Goal: Transaction & Acquisition: Obtain resource

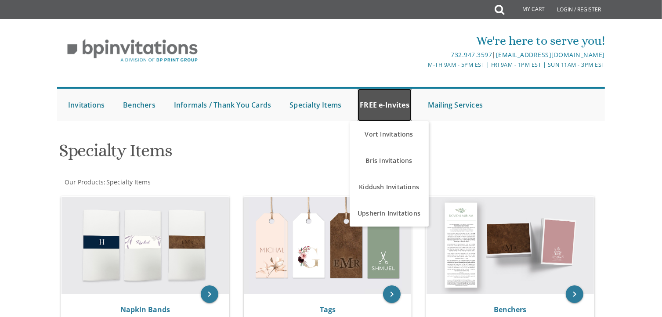
click at [372, 106] on link "FREE e-Invites" at bounding box center [384, 105] width 54 height 32
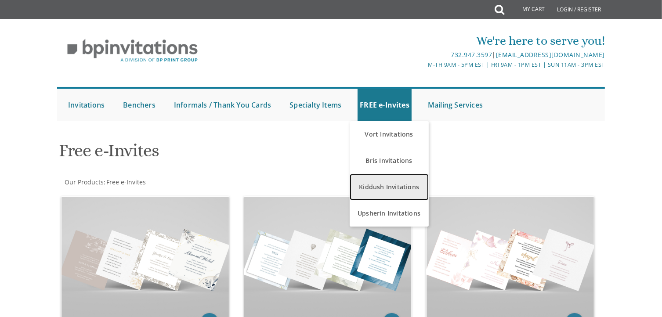
click at [378, 182] on link "Kiddush Invitations" at bounding box center [388, 187] width 79 height 26
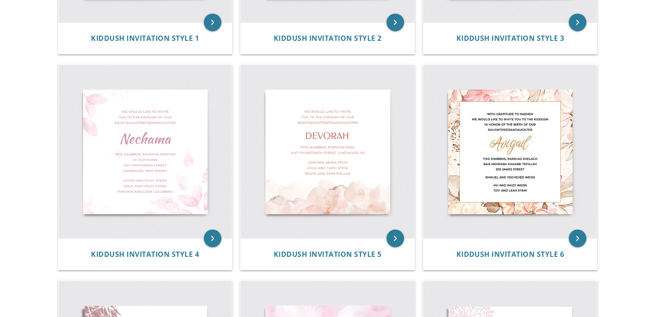
scroll to position [345, 0]
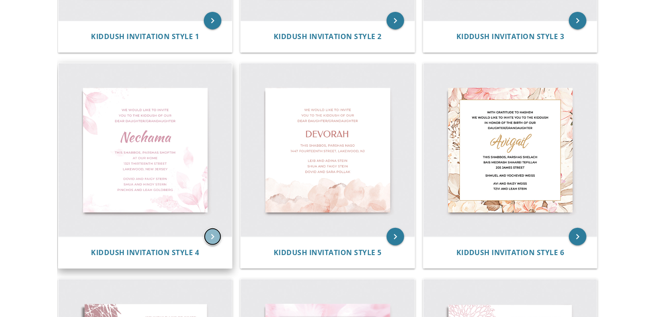
click at [211, 234] on icon "keyboard_arrow_right" at bounding box center [213, 237] width 18 height 18
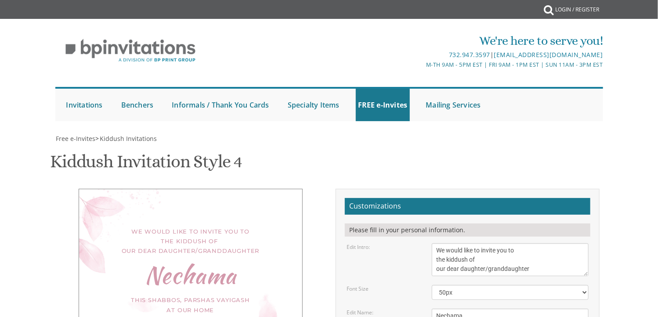
scroll to position [108, 0]
drag, startPoint x: 468, startPoint y: 206, endPoint x: 420, endPoint y: 211, distance: 48.6
click at [420, 309] on div "Edit Name: Nechama" at bounding box center [467, 316] width 255 height 14
type textarea "Temi"
drag, startPoint x: 500, startPoint y: 249, endPoint x: 433, endPoint y: 252, distance: 67.7
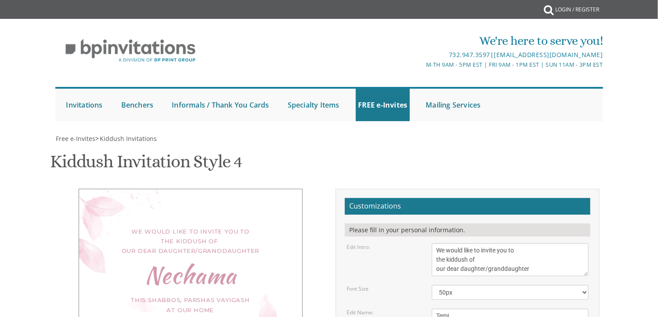
type textarea "This Shabbos, Parshas Vayigash at our home 367 Coles Wau Lakewood, New Jersey"
drag, startPoint x: 517, startPoint y: 299, endPoint x: 433, endPoint y: 276, distance: 86.9
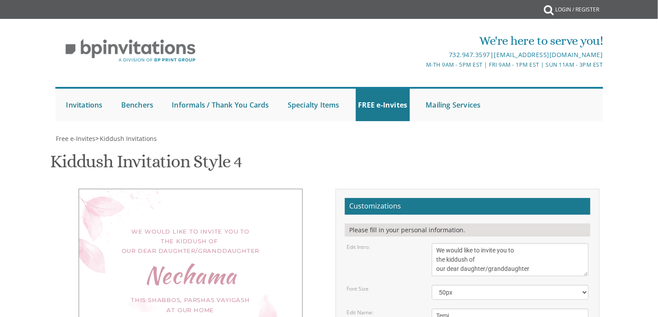
scroll to position [337, 0]
type textarea "Shimon and Leah Kamenetsky Rabbi and Mrs. Zev Kamenetsky Rabbi and Mrs. Yisroel…"
type input "[EMAIL_ADDRESS][DOMAIN_NAME]"
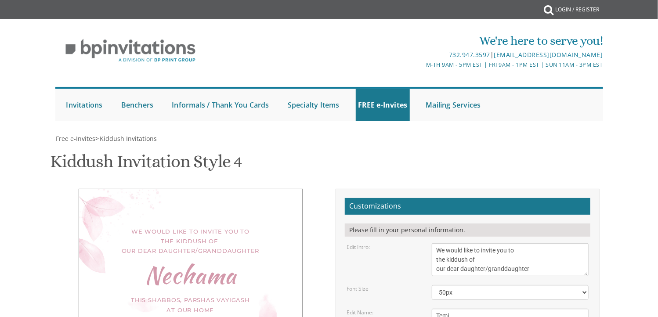
click at [552, 104] on ul "Submit Invitations Weddings Bar Mitzvah Bat Mitzvah Wedding Minis Kiddush Minis…" at bounding box center [328, 104] width 547 height 34
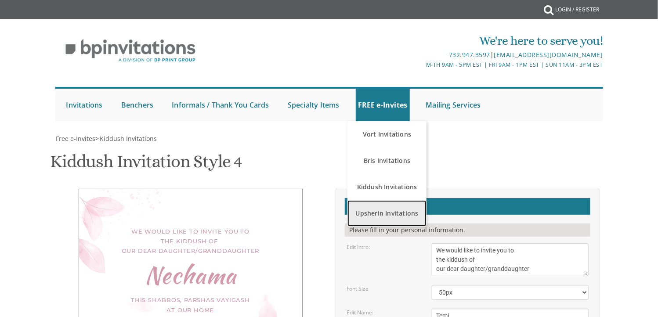
click at [376, 211] on link "Upsherin Invitations" at bounding box center [386, 213] width 79 height 26
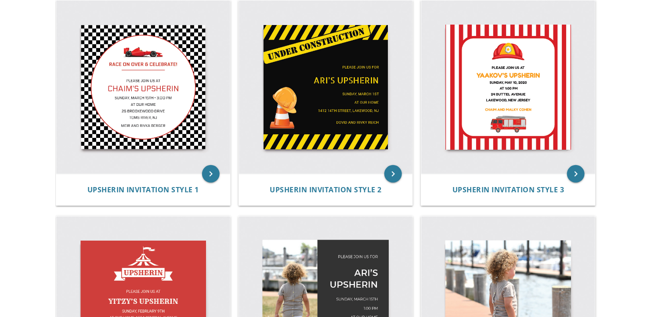
scroll to position [205, 0]
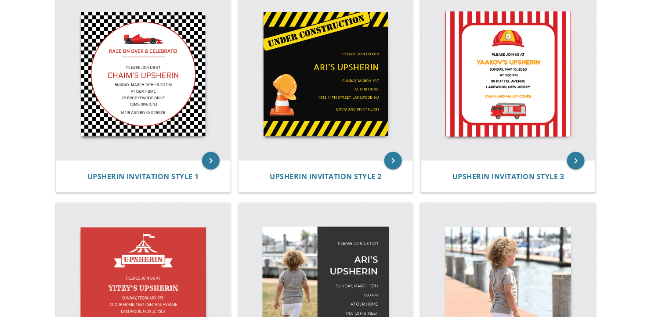
drag, startPoint x: 637, startPoint y: 86, endPoint x: 601, endPoint y: 151, distance: 73.7
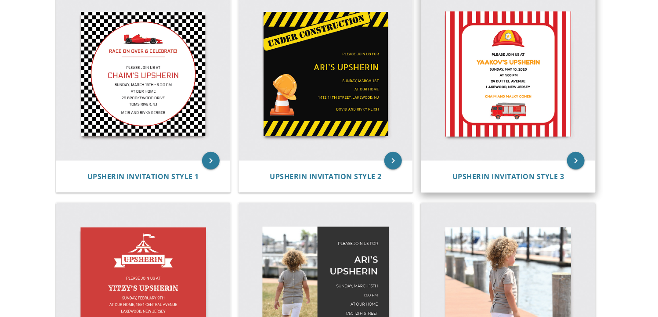
click at [525, 93] on img at bounding box center [508, 74] width 174 height 174
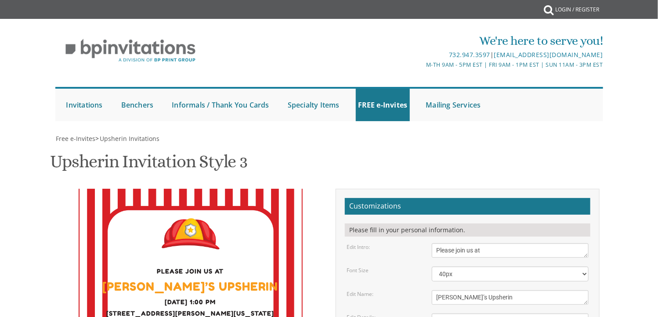
scroll to position [120, 0]
drag, startPoint x: 485, startPoint y: 220, endPoint x: 437, endPoint y: 214, distance: 48.7
type textarea "[DATE] 1:00 pm [STREET_ADDRESS][US_STATE]"
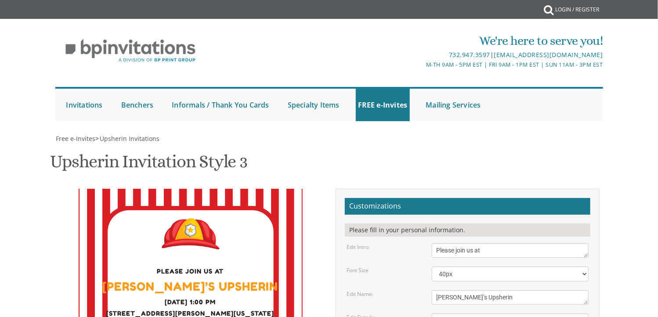
drag, startPoint x: 500, startPoint y: 252, endPoint x: 434, endPoint y: 242, distance: 67.4
type textarea "[PERSON_NAME] and [PERSON_NAME]"
type input "[EMAIL_ADDRESS][DOMAIN_NAME]"
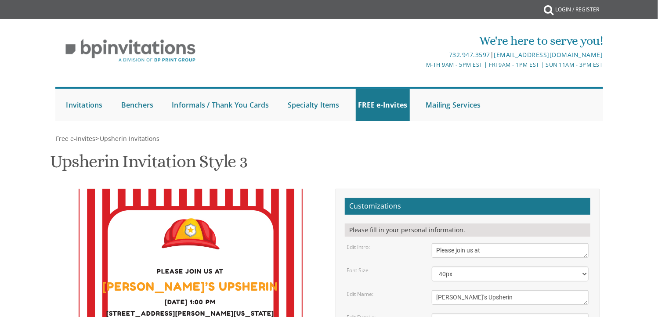
scroll to position [286, 0]
